Goal: Information Seeking & Learning: Check status

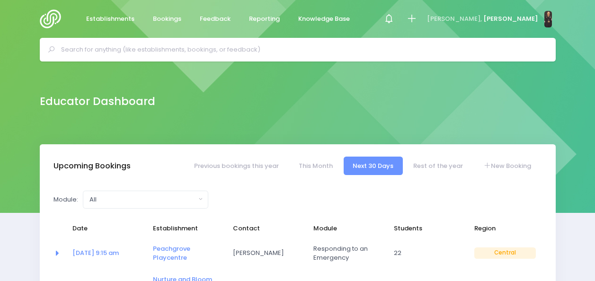
select select "5"
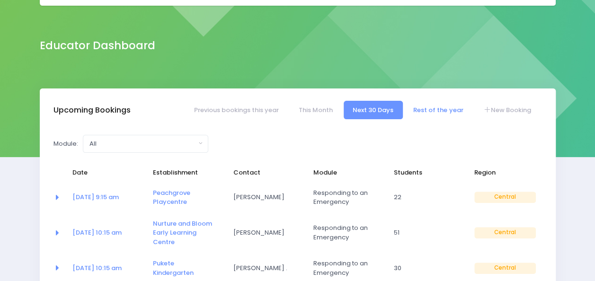
click at [418, 107] on link "Rest of the year" at bounding box center [438, 110] width 68 height 18
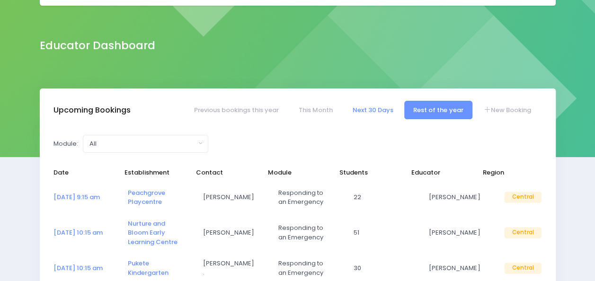
select select "5"
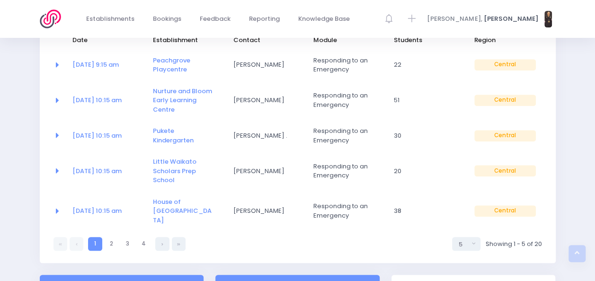
scroll to position [186, 0]
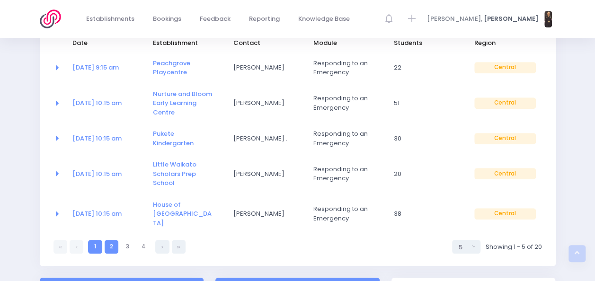
click at [112, 240] on link "2" at bounding box center [112, 247] width 14 height 14
select select "5"
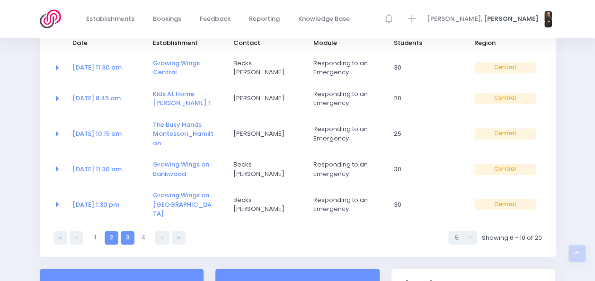
click at [132, 231] on link "3" at bounding box center [128, 238] width 14 height 14
select select "5"
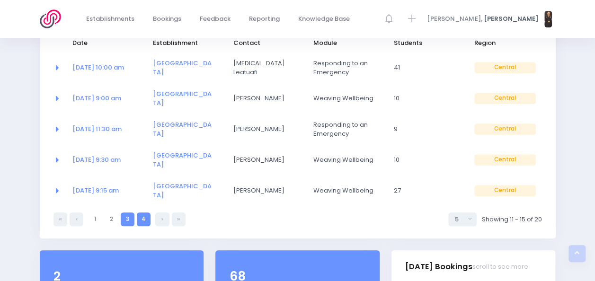
click at [143, 213] on link "4" at bounding box center [144, 220] width 14 height 14
select select "5"
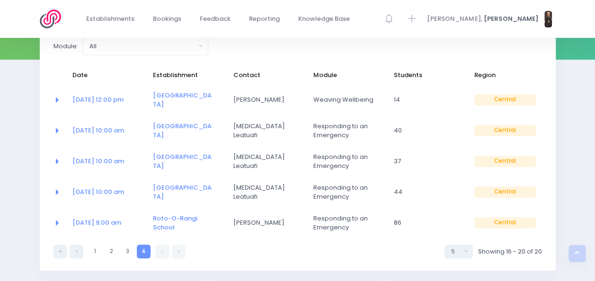
scroll to position [155, 0]
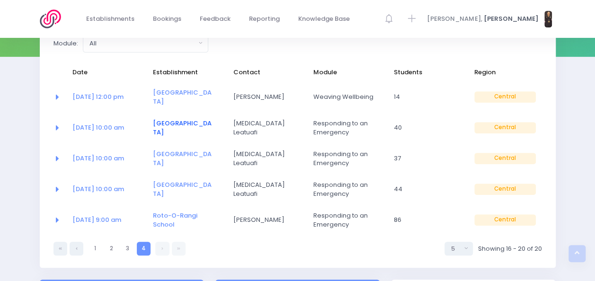
click at [168, 121] on link "[GEOGRAPHIC_DATA]" at bounding box center [182, 128] width 59 height 18
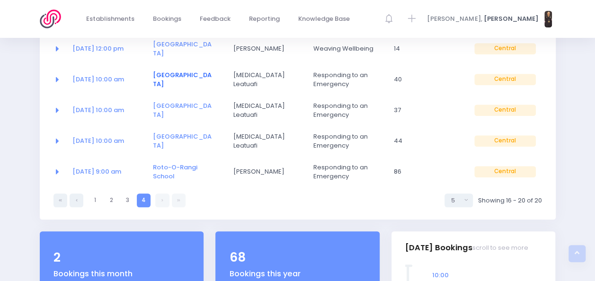
scroll to position [222, 0]
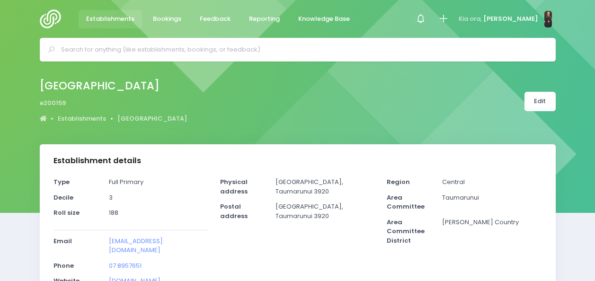
select select "5"
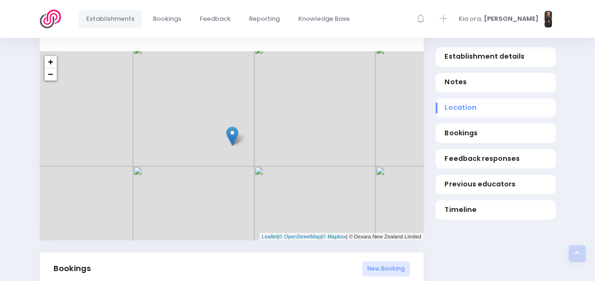
scroll to position [421, 0]
click at [170, 14] on span "Bookings" at bounding box center [167, 18] width 28 height 9
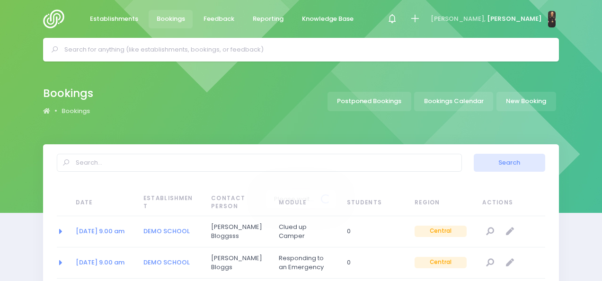
select select "20"
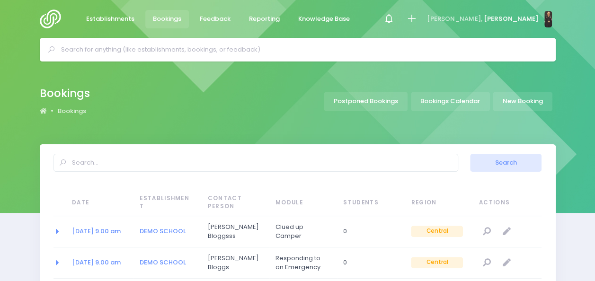
click at [53, 20] on img at bounding box center [53, 18] width 27 height 19
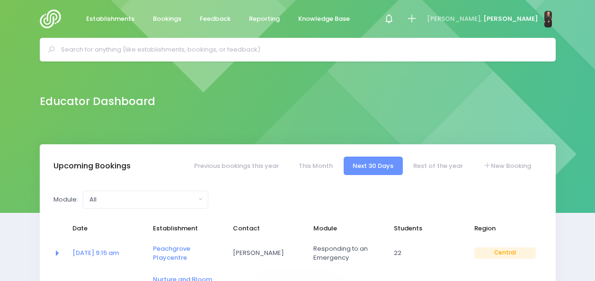
select select "5"
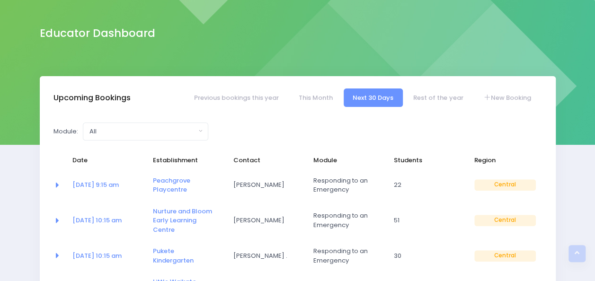
scroll to position [66, 0]
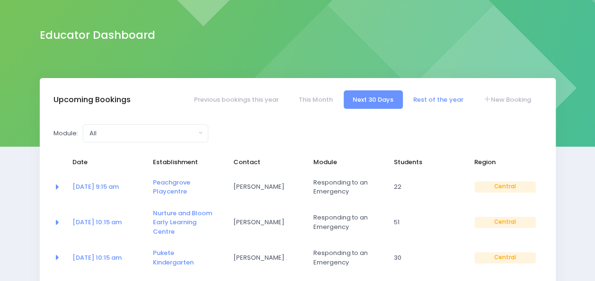
click at [422, 97] on link "Rest of the year" at bounding box center [438, 99] width 68 height 18
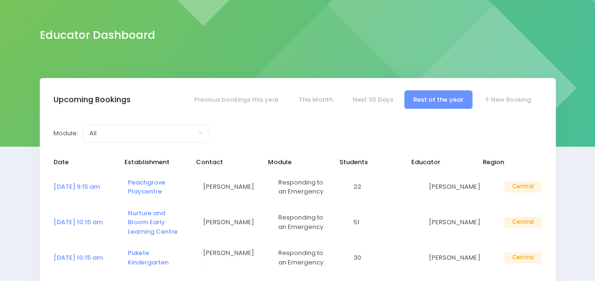
select select "5"
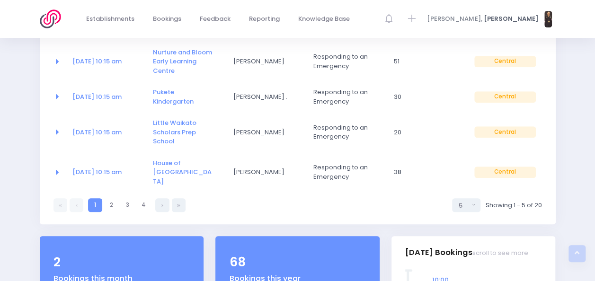
scroll to position [229, 0]
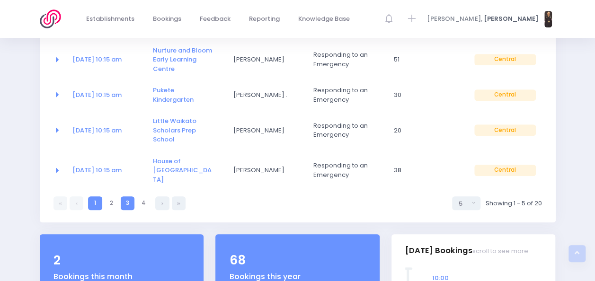
click at [125, 196] on link "3" at bounding box center [128, 203] width 14 height 14
select select "5"
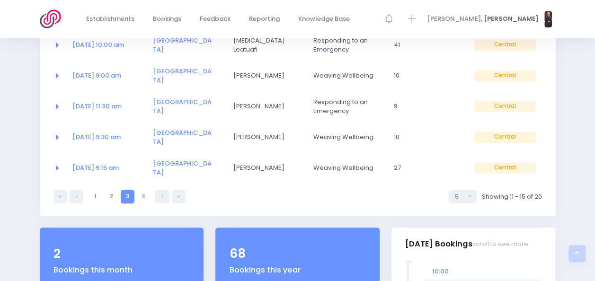
scroll to position [208, 0]
click at [142, 190] on link "4" at bounding box center [144, 197] width 14 height 14
select select "5"
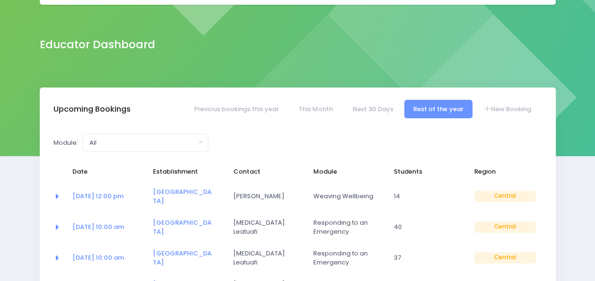
scroll to position [65, 0]
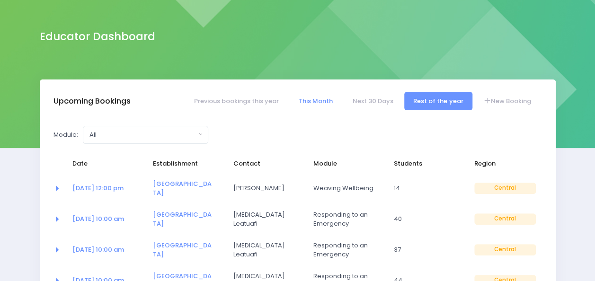
click at [326, 105] on link "This Month" at bounding box center [315, 101] width 53 height 18
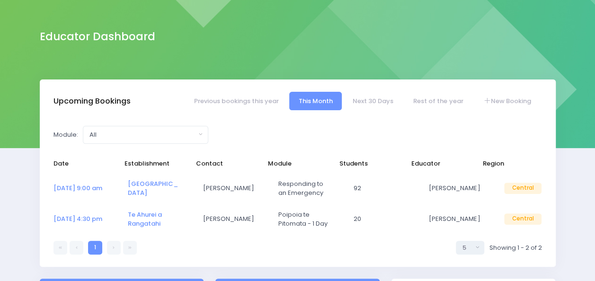
select select "5"
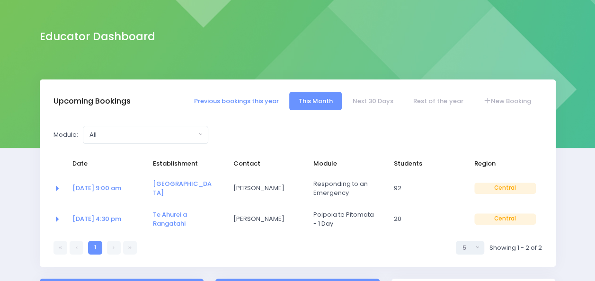
click at [255, 104] on link "Previous bookings this year" at bounding box center [236, 101] width 103 height 18
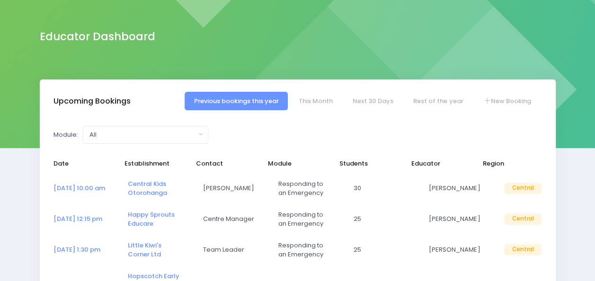
select select "5"
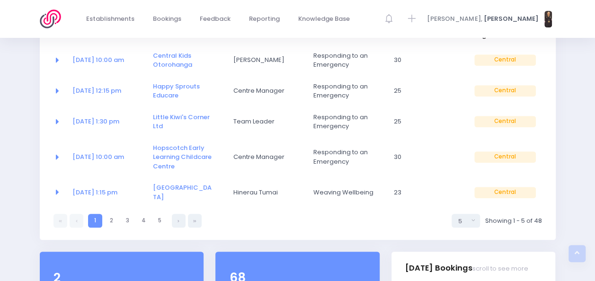
scroll to position [194, 0]
click at [158, 215] on link "5" at bounding box center [160, 220] width 14 height 14
select select "5"
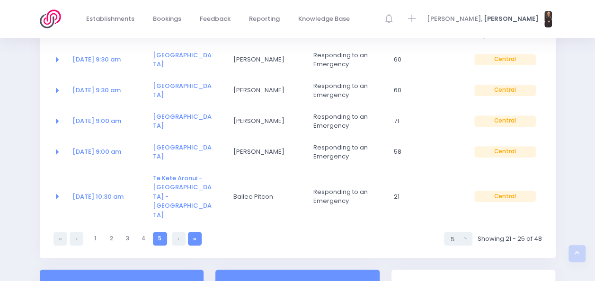
click at [199, 232] on link at bounding box center [195, 239] width 14 height 14
select select "5"
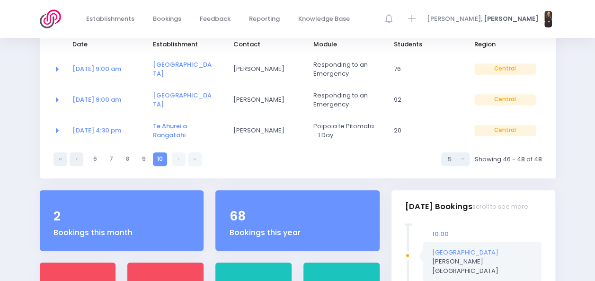
scroll to position [186, 0]
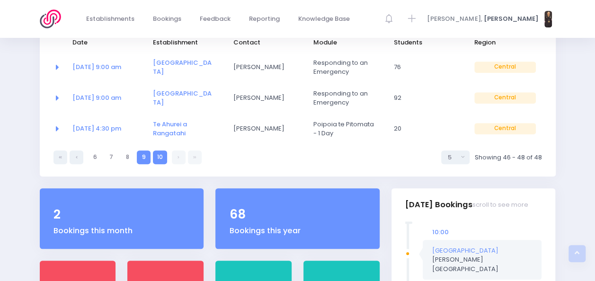
click at [142, 156] on link "9" at bounding box center [144, 158] width 14 height 14
select select "5"
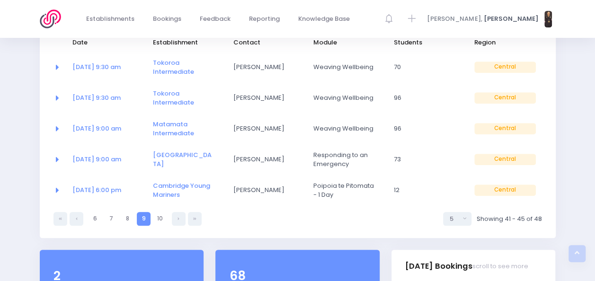
scroll to position [170, 0]
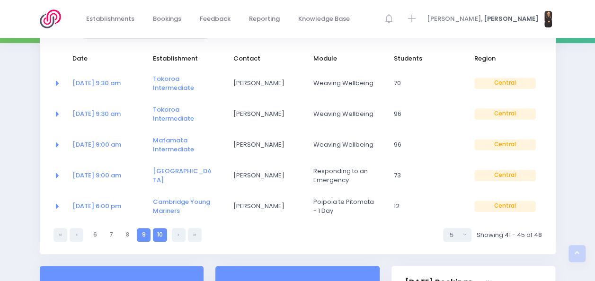
click at [161, 236] on link "10" at bounding box center [160, 235] width 14 height 14
select select "5"
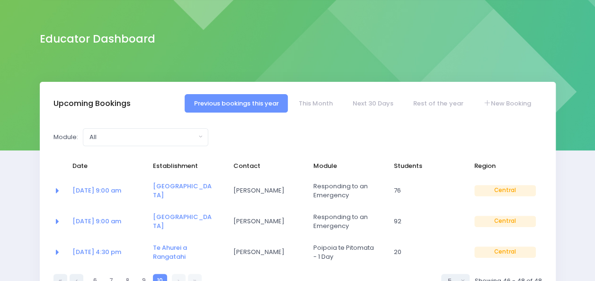
scroll to position [62, 0]
click at [415, 102] on link "Rest of the year" at bounding box center [438, 104] width 68 height 18
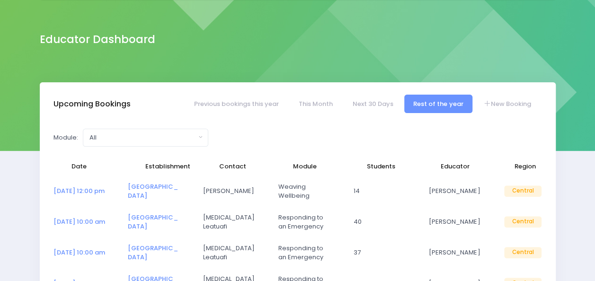
select select "5"
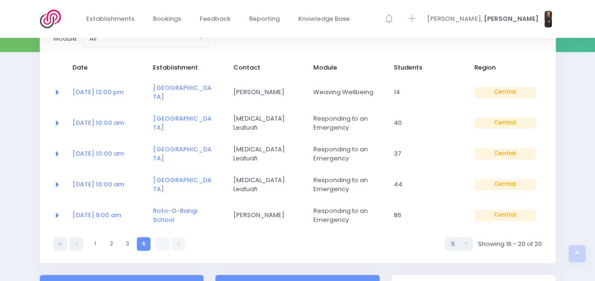
scroll to position [161, 0]
